Goal: Information Seeking & Learning: Learn about a topic

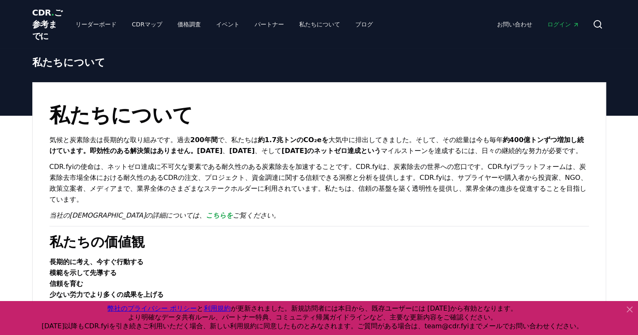
click at [630, 310] on icon at bounding box center [629, 309] width 5 height 5
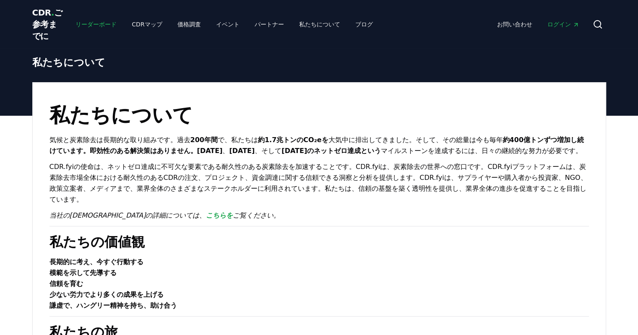
click at [77, 27] on font "リーダーボード" at bounding box center [96, 24] width 41 height 7
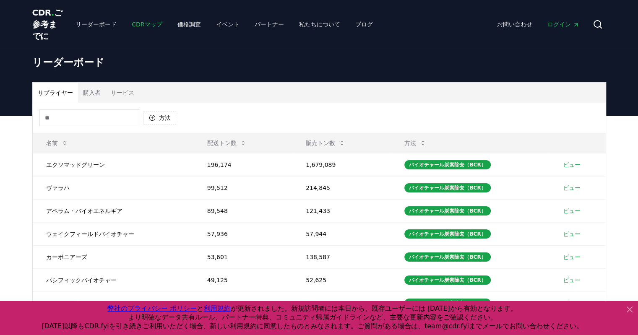
click at [132, 27] on font "CDRマップ" at bounding box center [147, 24] width 30 height 7
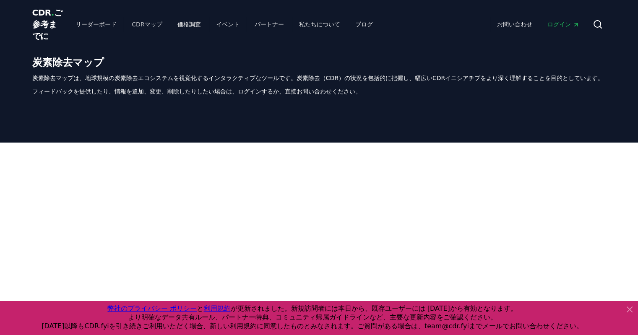
scroll to position [289, 0]
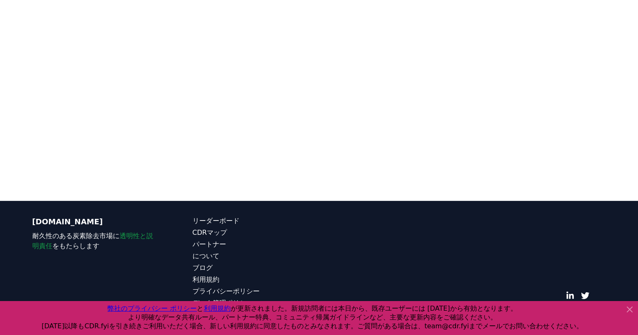
click at [628, 309] on icon at bounding box center [629, 309] width 5 height 5
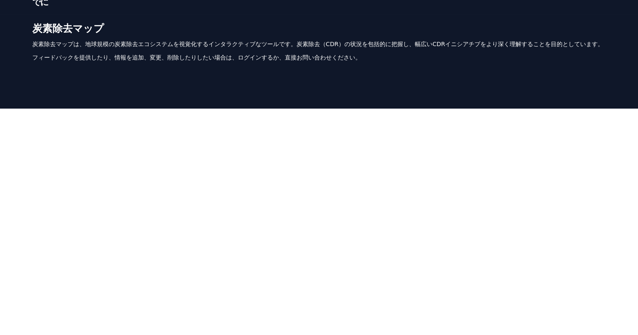
scroll to position [0, 0]
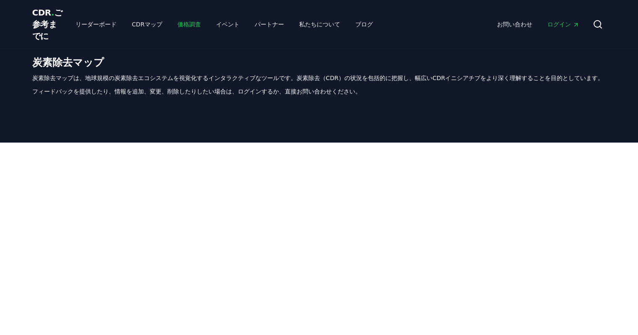
click at [171, 24] on link "価格調査" at bounding box center [189, 24] width 37 height 15
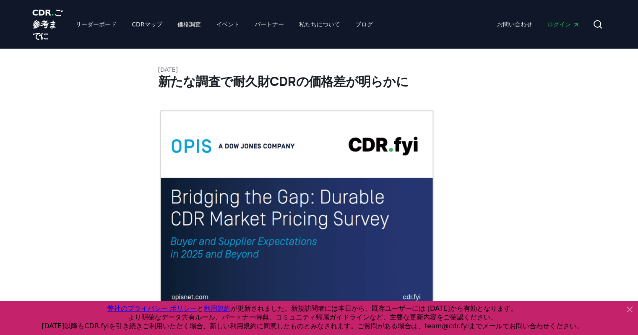
click at [630, 308] on icon at bounding box center [630, 310] width 10 height 10
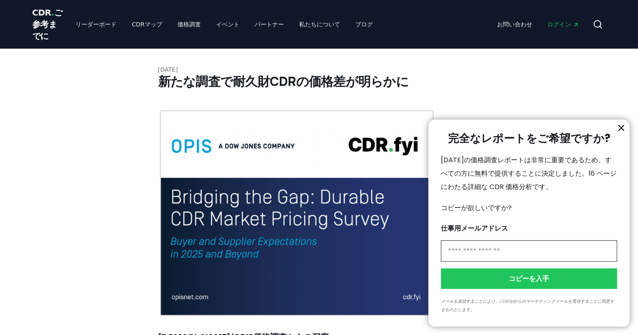
click at [621, 130] on icon "情報" at bounding box center [621, 128] width 10 height 10
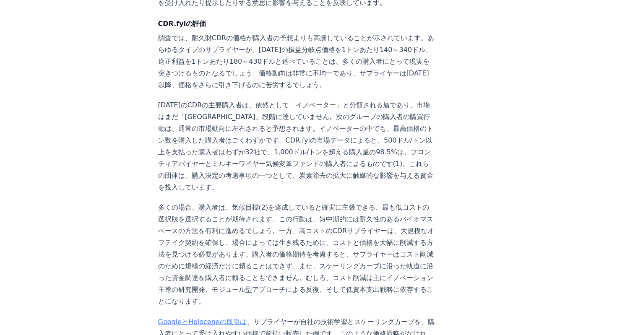
scroll to position [1301, 0]
